Goal: Task Accomplishment & Management: Manage account settings

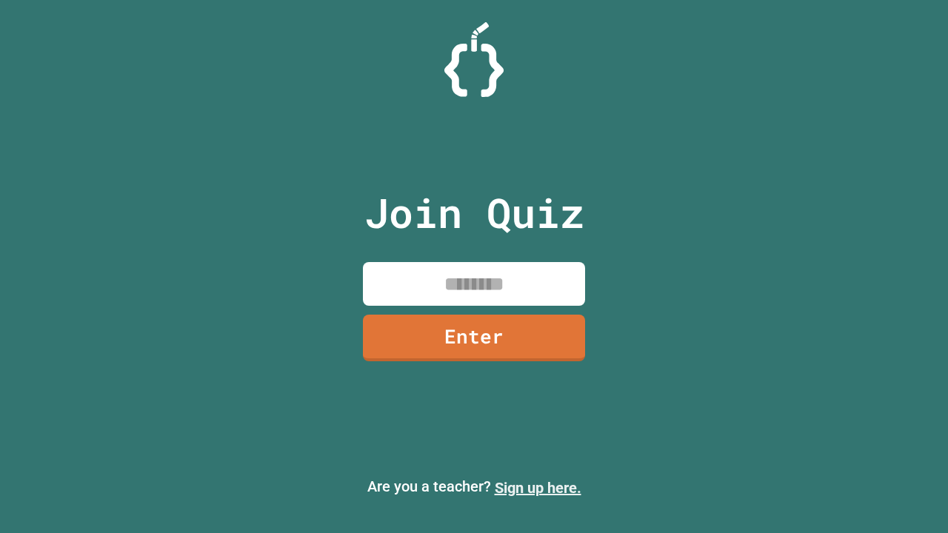
click at [538, 488] on link "Sign up here." at bounding box center [538, 488] width 87 height 18
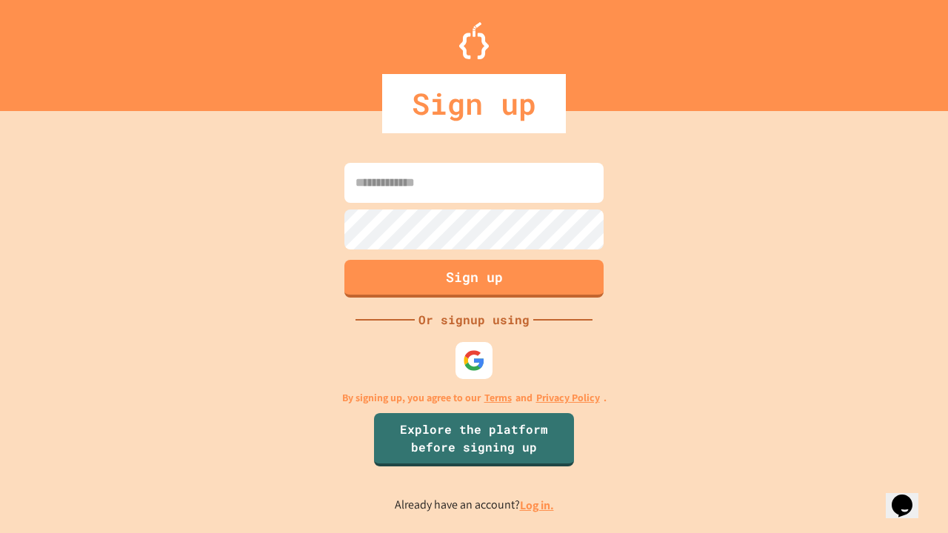
click at [538, 505] on link "Log in." at bounding box center [537, 506] width 34 height 16
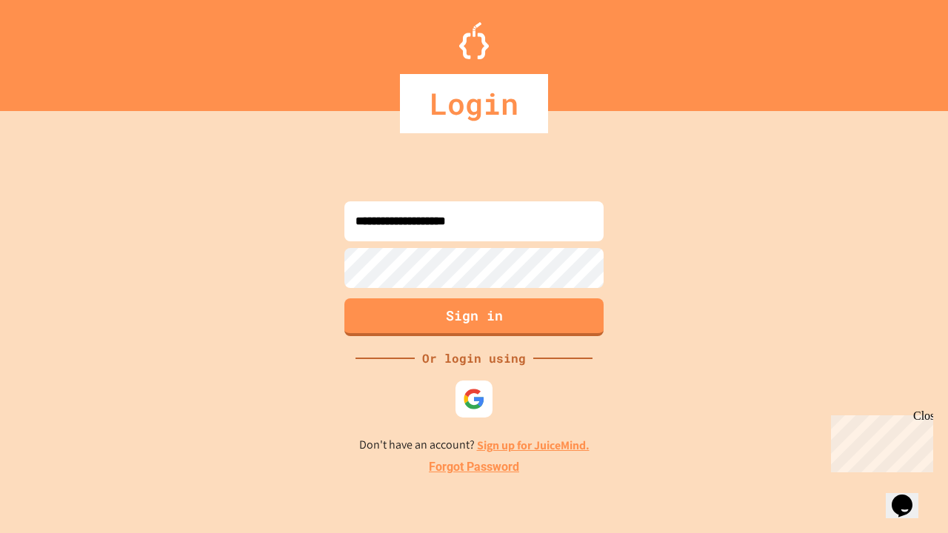
type input "**********"
